Goal: Transaction & Acquisition: Download file/media

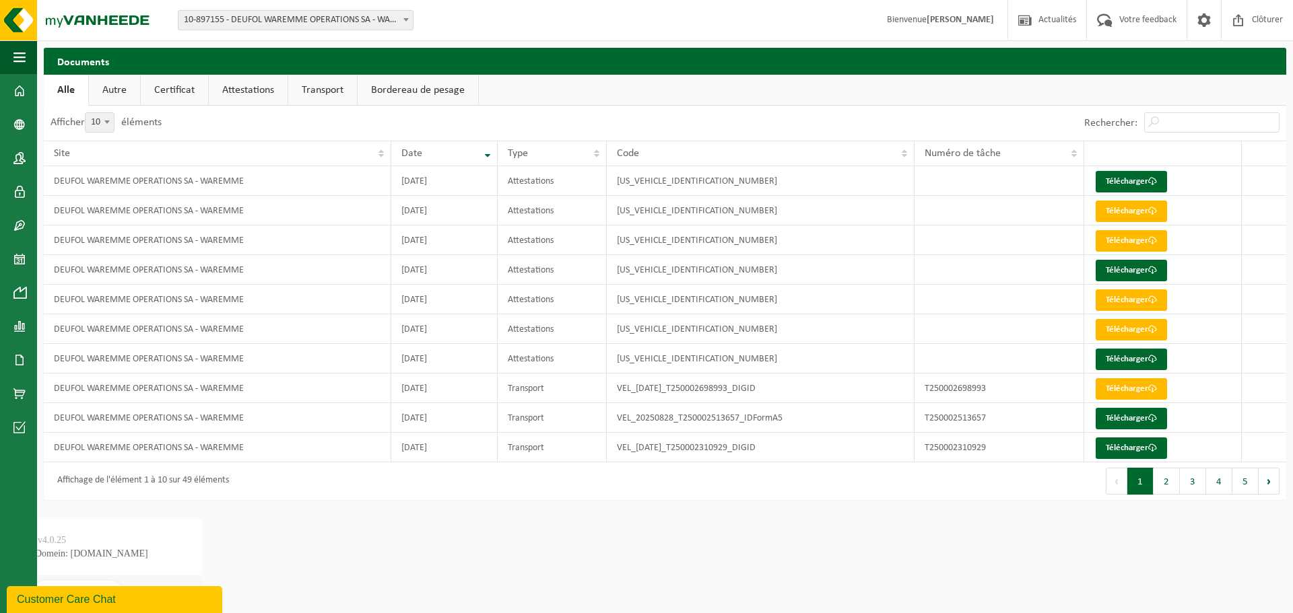
click at [262, 90] on link "Attestations" at bounding box center [248, 90] width 79 height 31
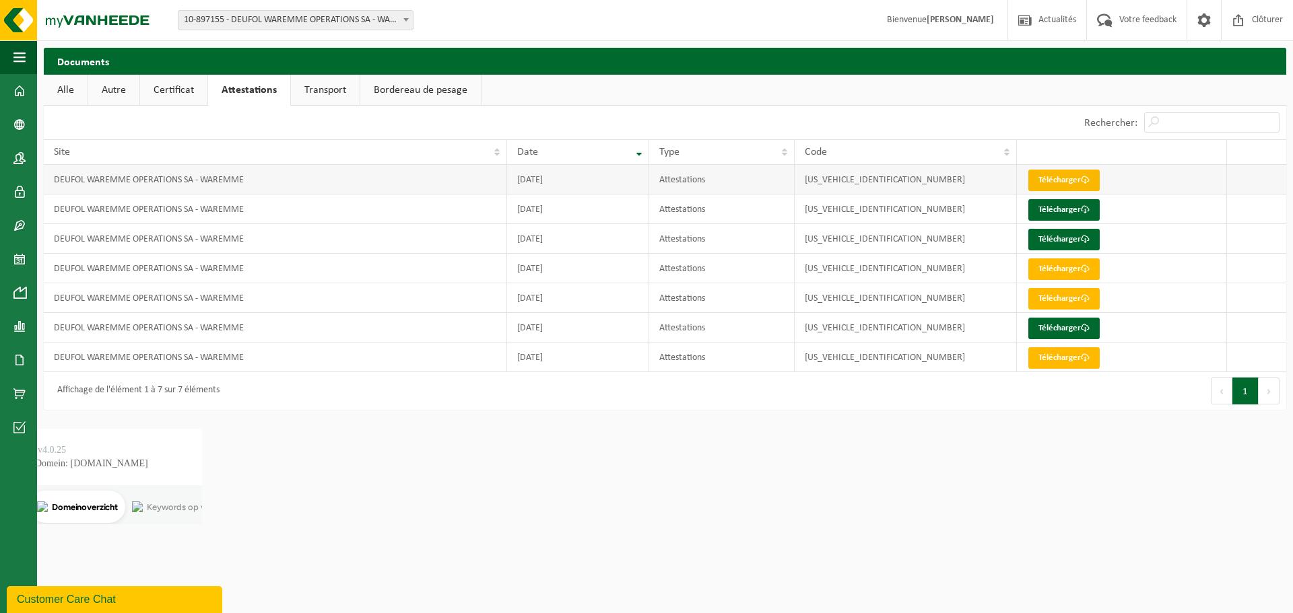
click at [1074, 181] on link "Télécharger" at bounding box center [1063, 181] width 71 height 22
click at [1061, 205] on link "Télécharger" at bounding box center [1063, 210] width 71 height 22
click at [1063, 178] on link "Télécharger" at bounding box center [1063, 181] width 71 height 22
click at [1063, 212] on link "Télécharger" at bounding box center [1063, 210] width 71 height 22
click at [1077, 239] on link "Télécharger" at bounding box center [1063, 240] width 71 height 22
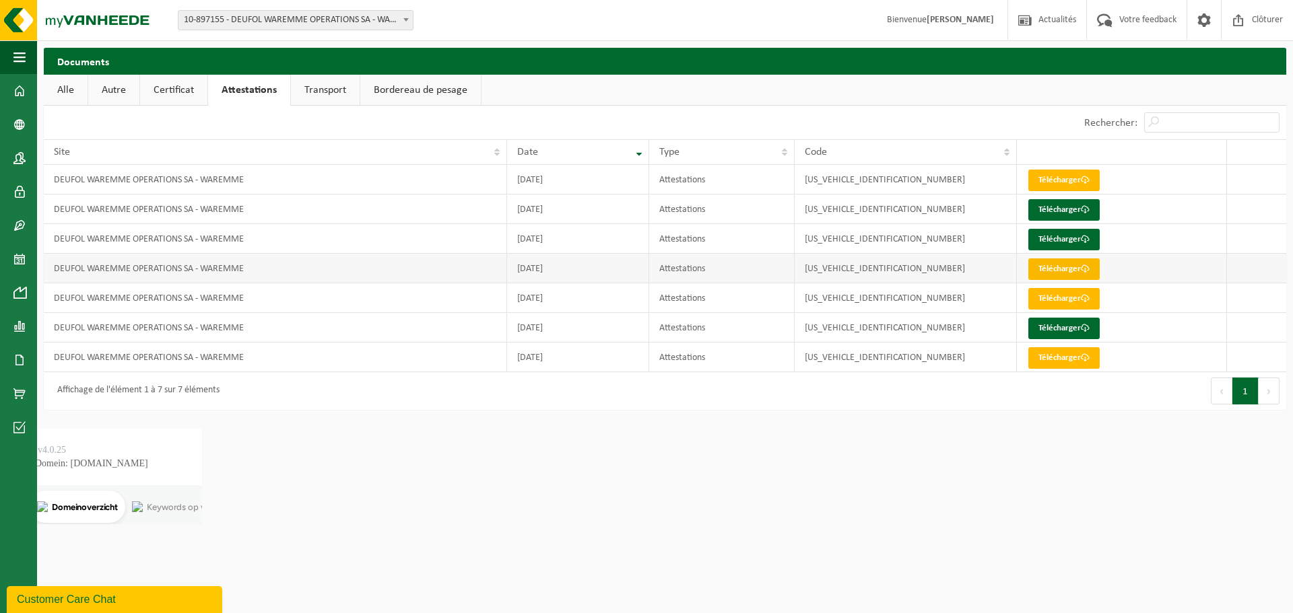
click at [1080, 263] on link "Télécharger" at bounding box center [1063, 270] width 71 height 22
click at [1067, 271] on link "Télécharger" at bounding box center [1063, 270] width 71 height 22
click at [1055, 325] on link "Télécharger" at bounding box center [1063, 329] width 71 height 22
click at [1067, 357] on link "Télécharger" at bounding box center [1063, 358] width 71 height 22
